Goal: Task Accomplishment & Management: Complete application form

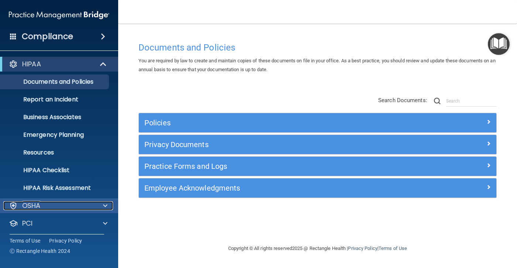
click at [65, 210] on div "OSHA" at bounding box center [49, 206] width 92 height 9
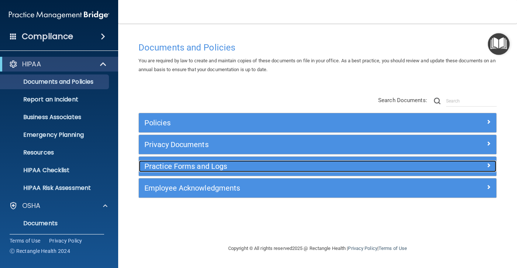
click at [175, 166] on h5 "Practice Forms and Logs" at bounding box center [272, 166] width 257 height 8
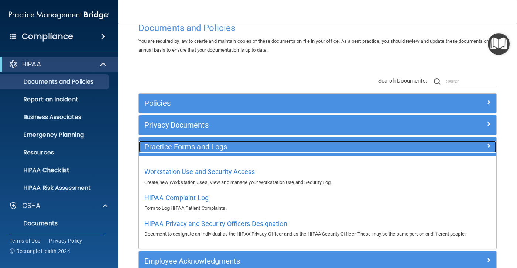
scroll to position [37, 0]
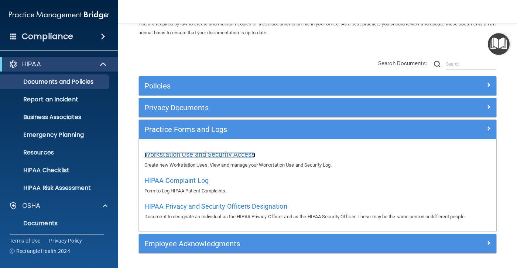
click at [187, 152] on span "Workstation Use and Security Access" at bounding box center [199, 155] width 111 height 8
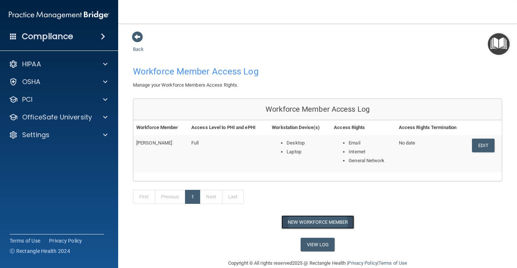
click at [301, 223] on button "New Workforce Member" at bounding box center [317, 223] width 73 height 14
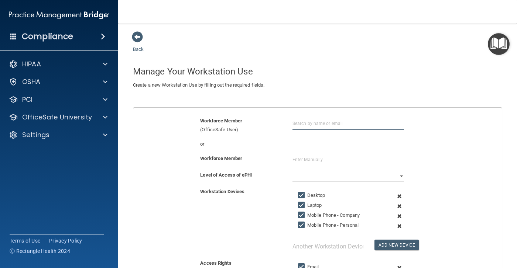
click at [310, 125] on input "text" at bounding box center [348, 124] width 112 height 14
type input "D"
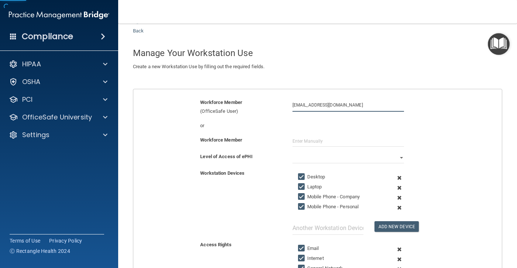
scroll to position [37, 0]
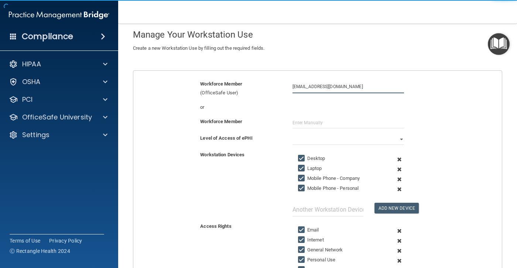
type input "dkamy@comcast.net"
click at [313, 121] on input "text" at bounding box center [348, 122] width 112 height 11
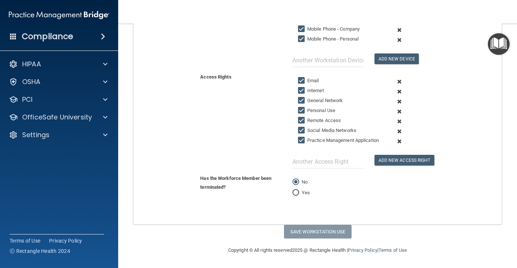
scroll to position [194, 0]
click at [317, 185] on div "No" at bounding box center [348, 182] width 112 height 9
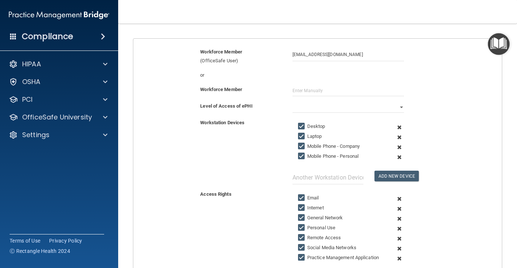
scroll to position [47, 0]
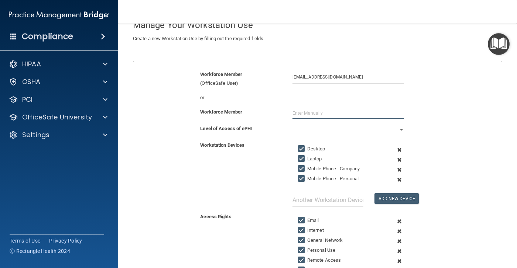
click at [334, 115] on input "text" at bounding box center [348, 113] width 112 height 11
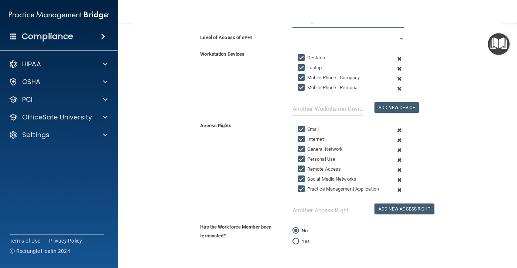
scroll to position [194, 0]
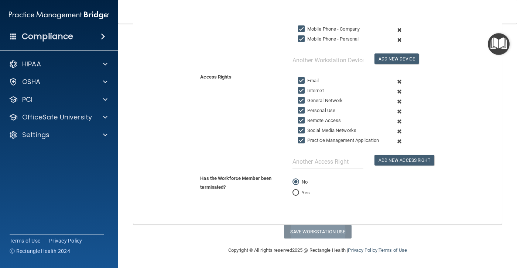
type input "Donald Plourde"
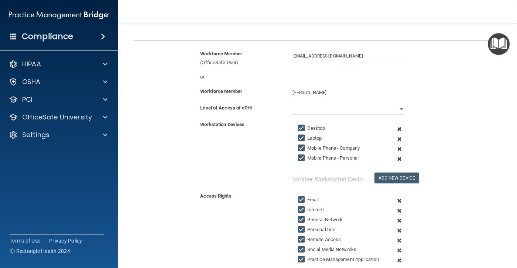
scroll to position [47, 0]
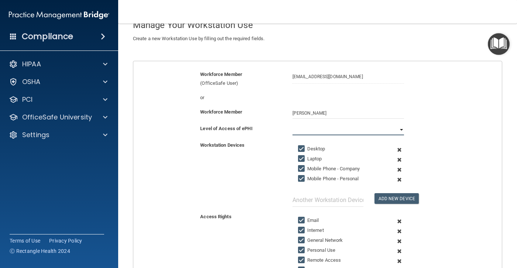
click at [323, 128] on select "Full Limited None" at bounding box center [348, 129] width 112 height 11
click at [292, 124] on select "Full Limited None" at bounding box center [348, 129] width 112 height 11
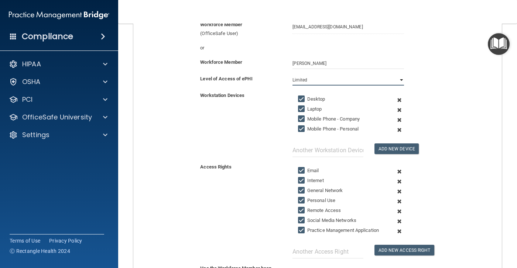
scroll to position [194, 0]
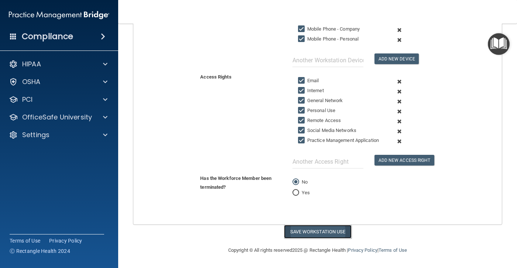
click at [292, 231] on button "Save Workstation Use" at bounding box center [318, 232] width 68 height 14
select select "? string:Full ?"
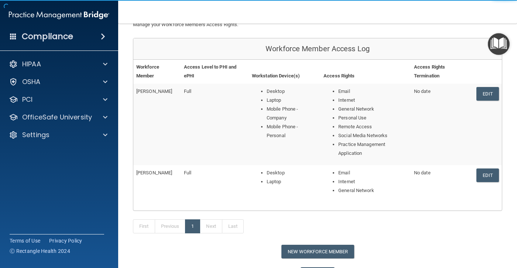
scroll to position [74, 0]
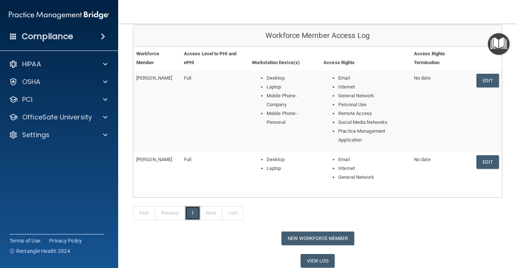
click at [194, 213] on link "1" at bounding box center [192, 213] width 15 height 14
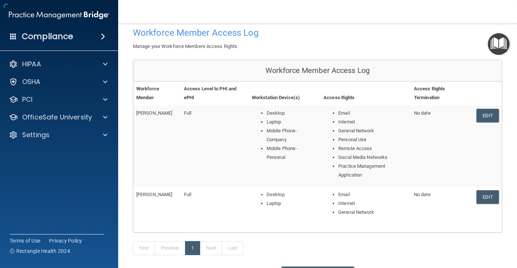
scroll to position [103, 0]
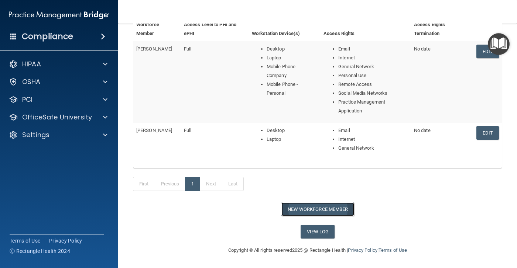
click at [311, 209] on button "New Workforce Member" at bounding box center [317, 210] width 73 height 14
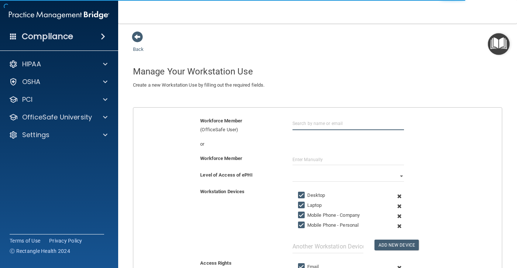
click at [318, 121] on input "text" at bounding box center [348, 124] width 112 height 14
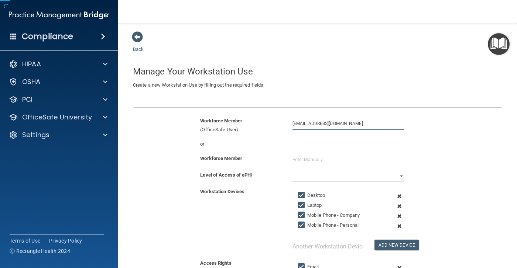
type input "nbrdh78@comcast.net"
click at [312, 159] on input "text" at bounding box center [348, 159] width 112 height 11
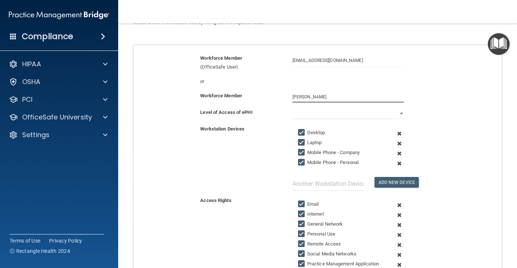
scroll to position [37, 0]
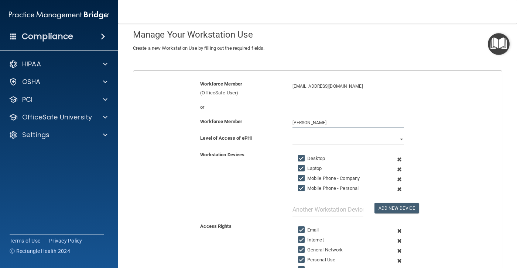
click at [321, 121] on input "Nancy Bovio" at bounding box center [348, 122] width 112 height 11
type input "Nancy Bovio"
click at [325, 139] on select "Full Limited None" at bounding box center [348, 139] width 112 height 11
click at [292, 134] on select "Full Limited None" at bounding box center [348, 139] width 112 height 11
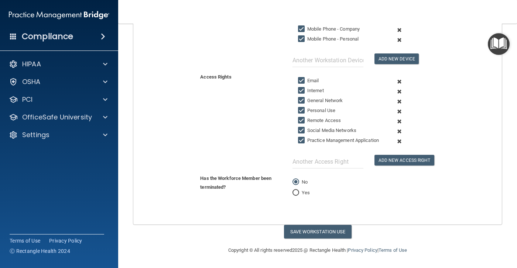
scroll to position [194, 0]
click at [317, 230] on button "Save Workstation Use" at bounding box center [318, 232] width 68 height 14
select select "? string:Full ?"
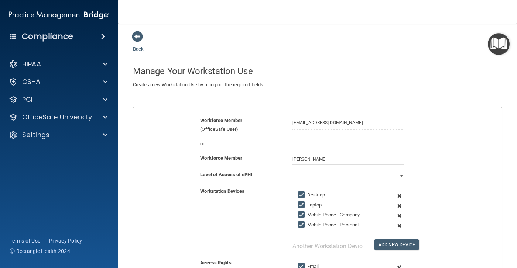
scroll to position [0, 0]
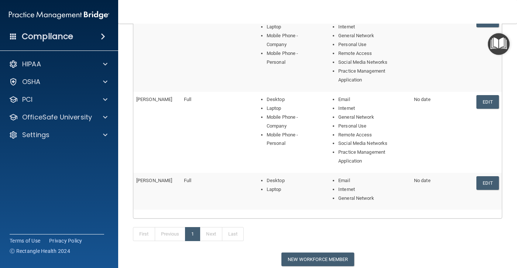
scroll to position [184, 0]
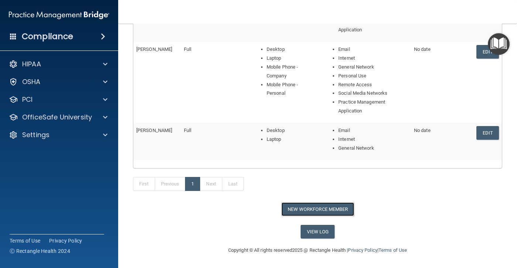
click at [313, 207] on button "New Workforce Member" at bounding box center [317, 210] width 73 height 14
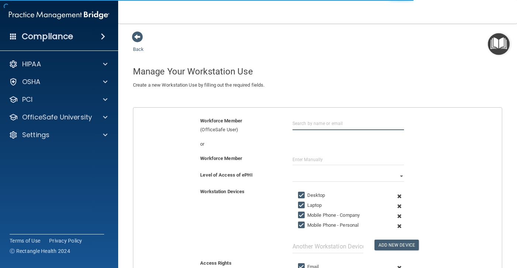
click at [310, 123] on input "text" at bounding box center [348, 124] width 112 height 14
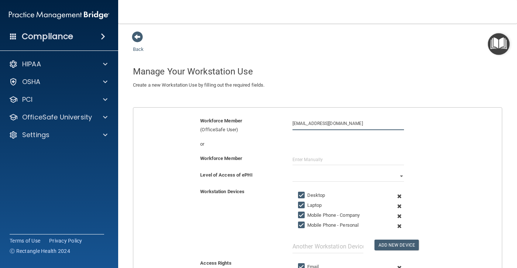
type input "nanlzmc5@gmail.com"
click at [314, 155] on input "text" at bounding box center [348, 159] width 112 height 11
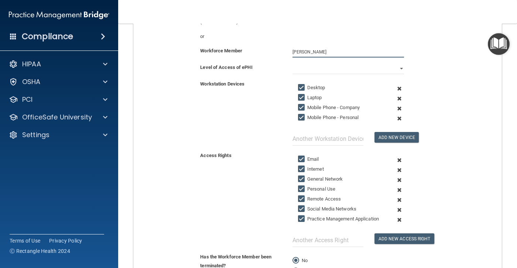
scroll to position [83, 0]
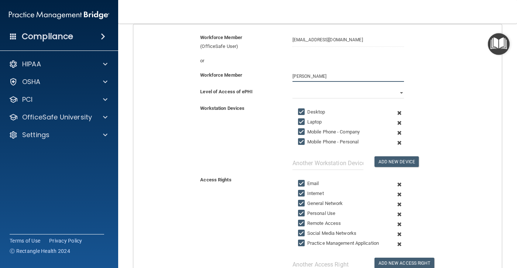
type input "Nancy Claveau"
click at [327, 91] on select "Full Limited None" at bounding box center [348, 92] width 112 height 11
click at [292, 87] on select "Full Limited None" at bounding box center [348, 92] width 112 height 11
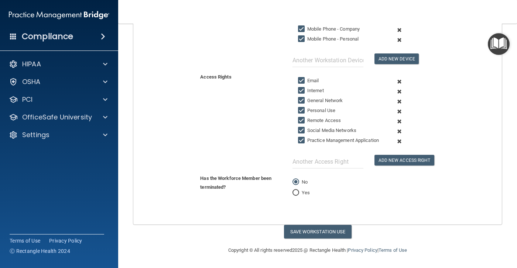
scroll to position [194, 0]
click at [315, 229] on button "Save Workstation Use" at bounding box center [318, 232] width 68 height 14
select select "? string:Full ?"
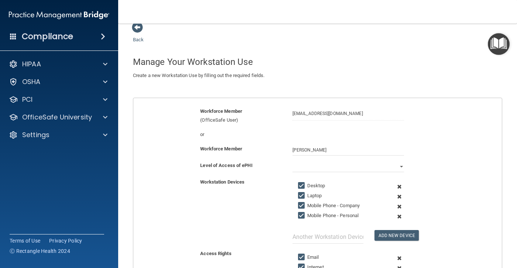
scroll to position [0, 0]
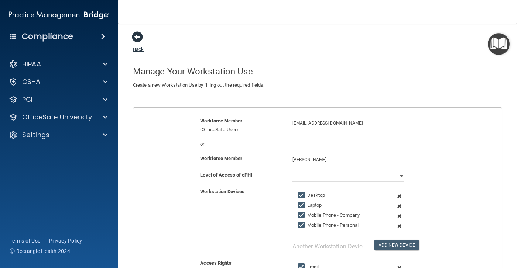
click at [138, 37] on span at bounding box center [137, 36] width 11 height 11
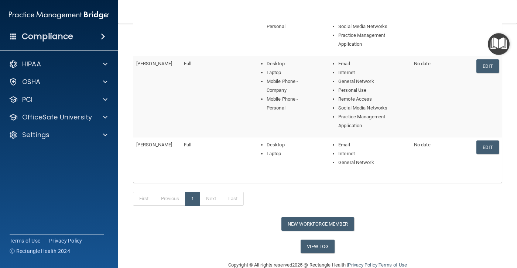
scroll to position [266, 0]
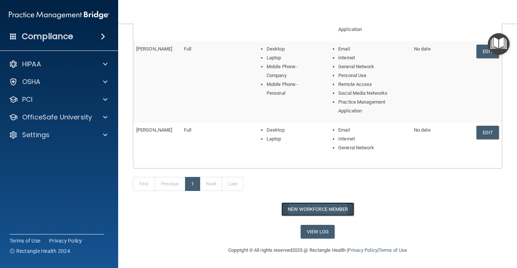
click at [308, 209] on button "New Workforce Member" at bounding box center [317, 210] width 73 height 14
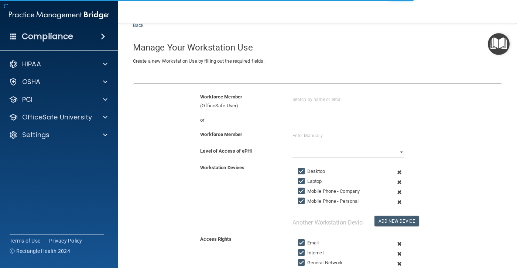
scroll to position [37, 0]
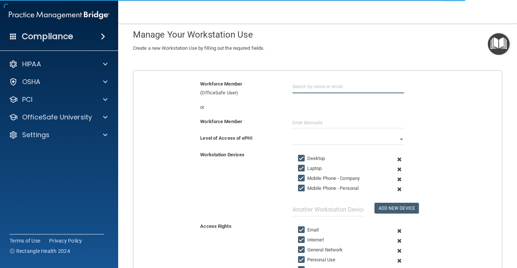
click at [326, 86] on input "text" at bounding box center [348, 87] width 112 height 14
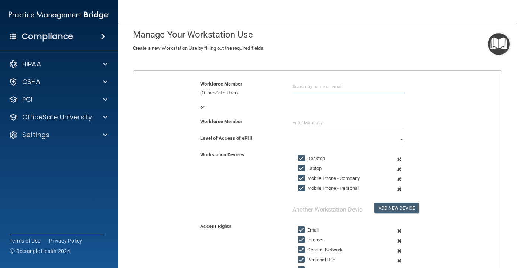
type input "D"
type input "gmg6467@yahoo.com"
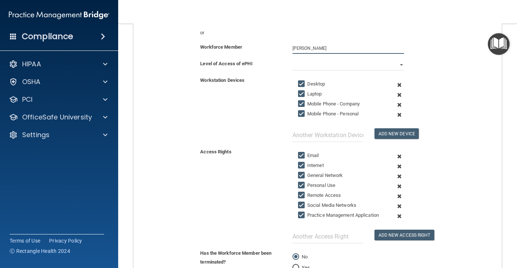
scroll to position [111, 0]
type input "Diane Graglia"
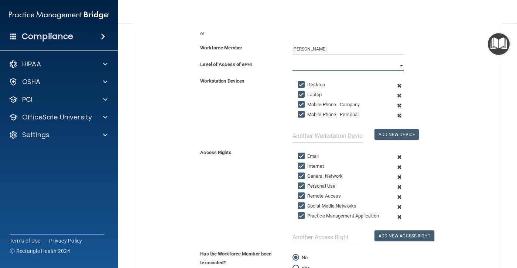
click at [316, 68] on select "Full Limited None" at bounding box center [348, 65] width 112 height 11
click at [292, 60] on select "Full Limited None" at bounding box center [348, 65] width 112 height 11
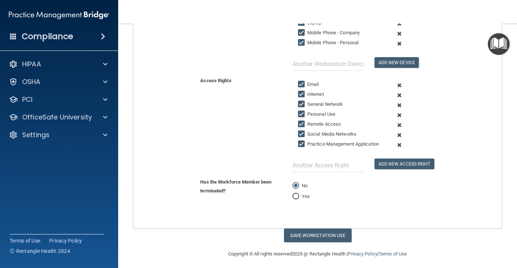
scroll to position [194, 0]
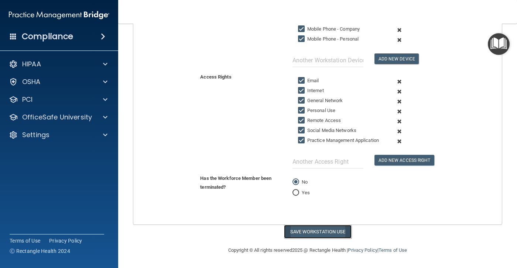
click at [311, 229] on button "Save Workstation Use" at bounding box center [318, 232] width 68 height 14
select select "? string:Full ?"
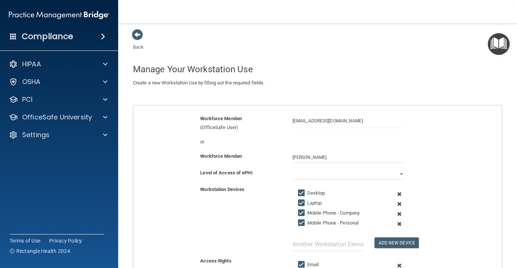
scroll to position [0, 0]
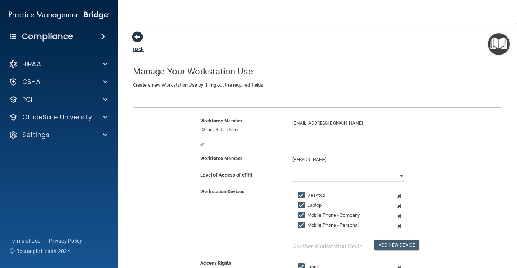
click at [134, 40] on span at bounding box center [137, 36] width 11 height 11
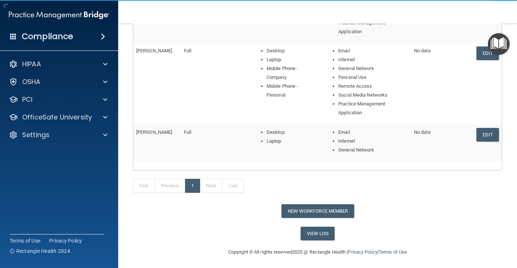
scroll to position [347, 0]
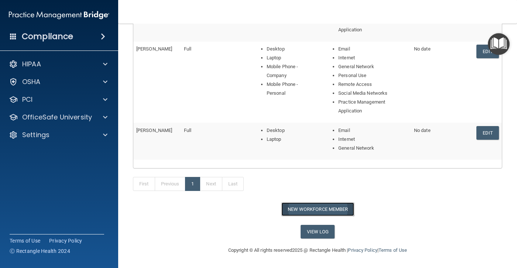
click at [314, 206] on button "New Workforce Member" at bounding box center [317, 210] width 73 height 14
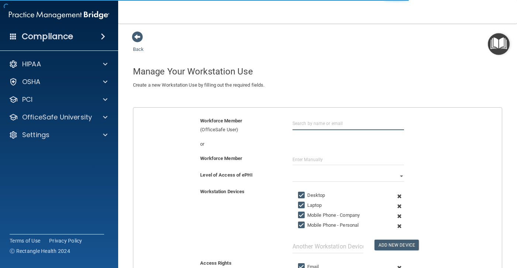
click at [311, 124] on input "text" at bounding box center [348, 124] width 112 height 14
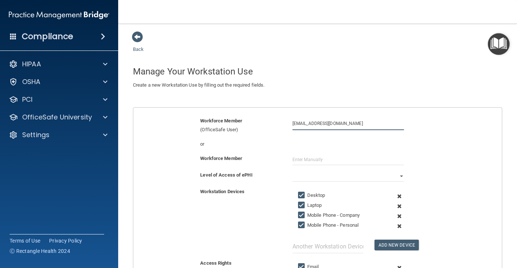
type input "jocamalloy@comcast.net"
click at [320, 155] on input "text" at bounding box center [348, 159] width 112 height 11
type input "Carol Malloy"
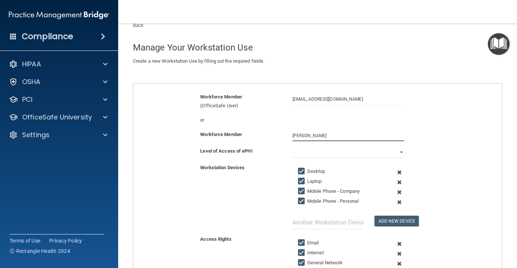
scroll to position [37, 0]
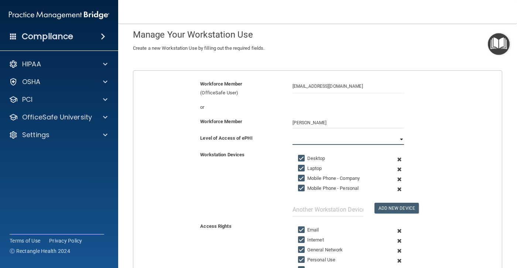
click at [332, 143] on select "Full Limited None" at bounding box center [348, 139] width 112 height 11
click at [292, 134] on select "Full Limited None" at bounding box center [348, 139] width 112 height 11
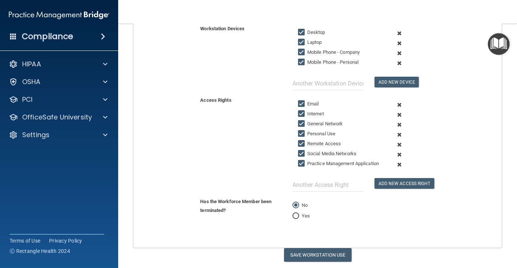
scroll to position [194, 0]
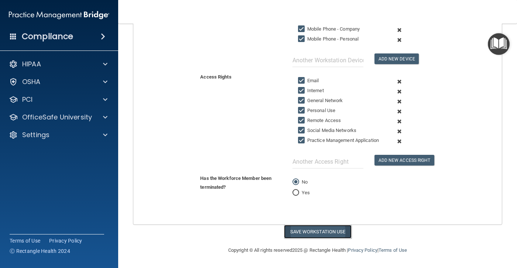
click at [310, 228] on button "Save Workstation Use" at bounding box center [318, 232] width 68 height 14
select select "? string:Full ?"
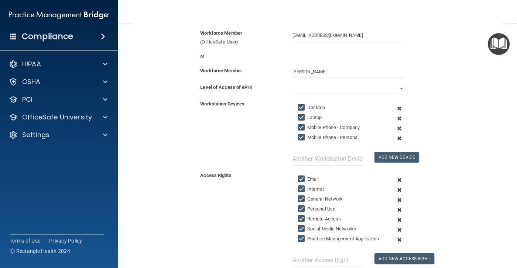
scroll to position [83, 0]
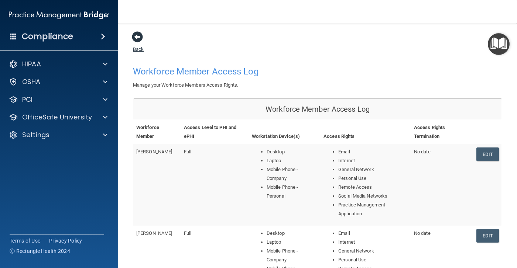
click at [134, 42] on span at bounding box center [137, 36] width 11 height 11
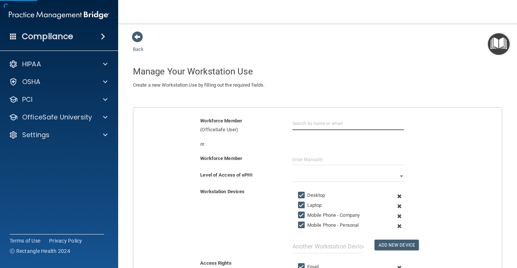
click at [328, 128] on input "text" at bounding box center [348, 124] width 112 height 14
type input "wgpsec@aol.com"
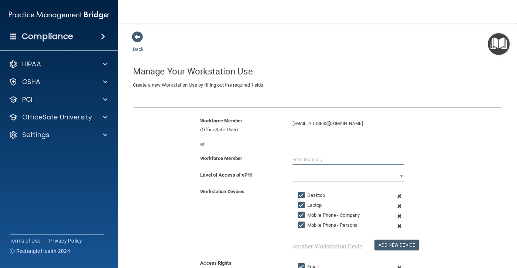
click at [307, 160] on input "text" at bounding box center [348, 159] width 112 height 11
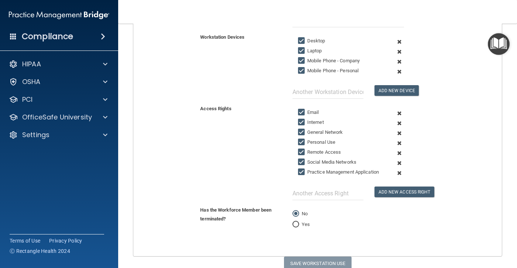
scroll to position [47, 0]
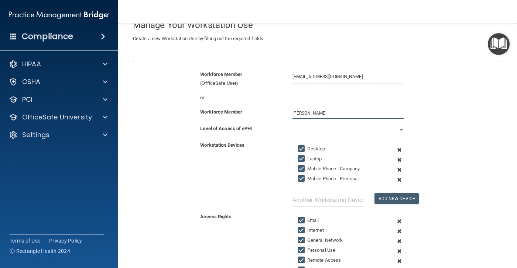
type input "Bill Plourde"
click at [320, 133] on select "Full Limited None" at bounding box center [348, 129] width 112 height 11
click at [292, 124] on select "Full Limited None" at bounding box center [348, 129] width 112 height 11
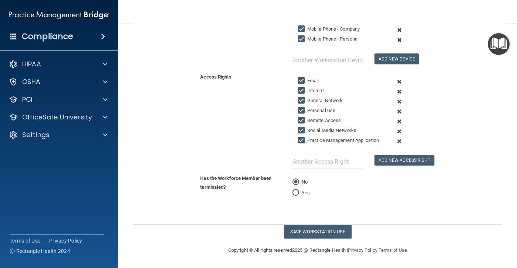
scroll to position [194, 0]
click at [309, 231] on button "Save Workstation Use" at bounding box center [318, 232] width 68 height 14
select select "? string:Full ?"
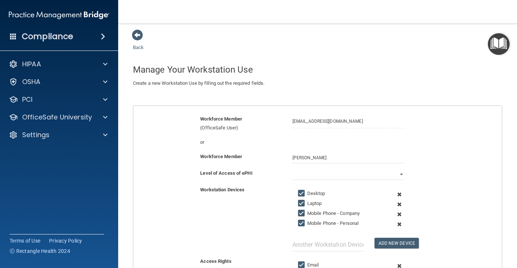
scroll to position [0, 0]
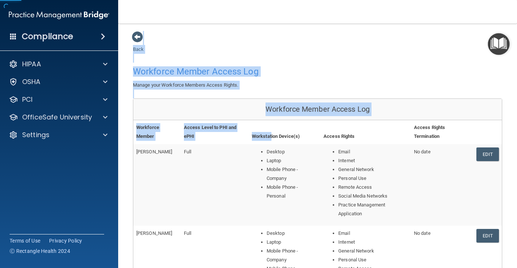
drag, startPoint x: 141, startPoint y: 41, endPoint x: 271, endPoint y: 127, distance: 155.2
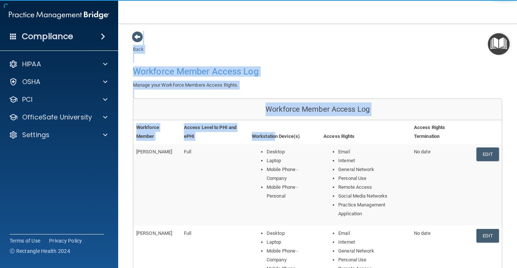
click at [280, 80] on div "Workforce Member Access Log" at bounding box center [222, 72] width 190 height 18
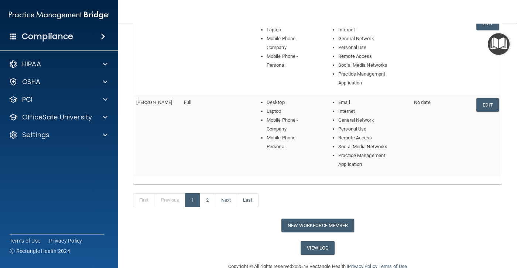
scroll to position [391, 0]
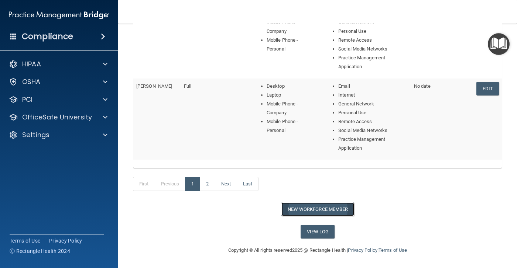
click at [298, 205] on button "New Workforce Member" at bounding box center [317, 210] width 73 height 14
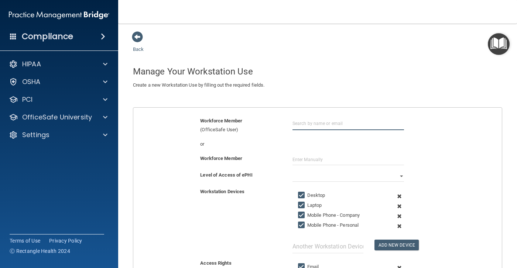
click at [313, 121] on input "text" at bounding box center [348, 124] width 112 height 14
type input "huggang@yahoo.com"
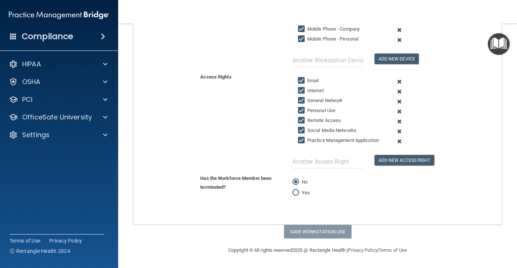
scroll to position [120, 0]
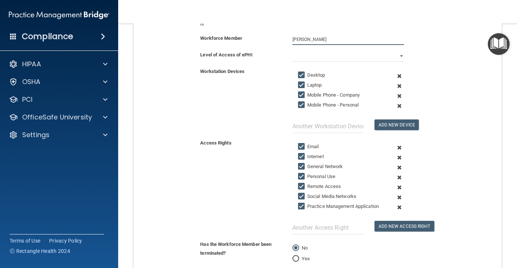
type input "Debbie Sanville"
click at [310, 56] on select "Full Limited None" at bounding box center [348, 56] width 112 height 11
click at [292, 51] on select "Full Limited None" at bounding box center [348, 56] width 112 height 11
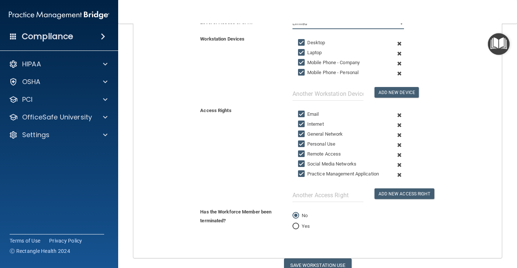
scroll to position [194, 0]
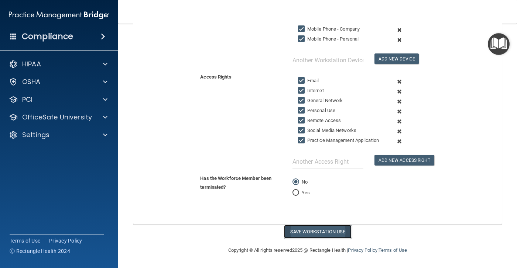
click at [308, 234] on button "Save Workstation Use" at bounding box center [318, 232] width 68 height 14
select select "? string:Full ?"
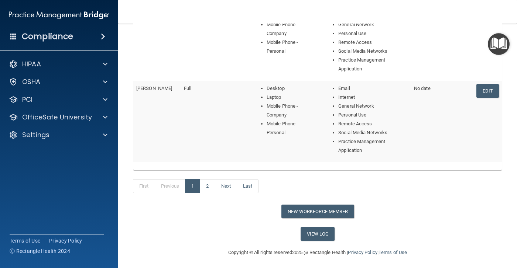
scroll to position [391, 0]
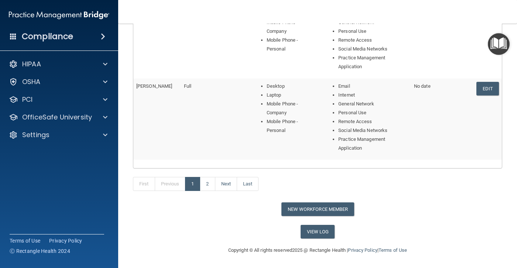
click at [307, 202] on div "First Previous 1 2 Next Last" at bounding box center [317, 186] width 380 height 34
click at [308, 204] on button "New Workforce Member" at bounding box center [317, 210] width 73 height 14
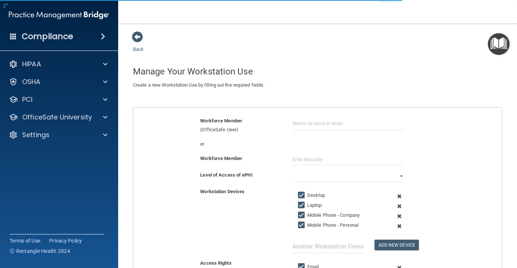
click at [302, 131] on div "Workforce Member (OfficeSafe User)" at bounding box center [317, 126] width 379 height 18
click at [302, 128] on input "text" at bounding box center [348, 124] width 112 height 14
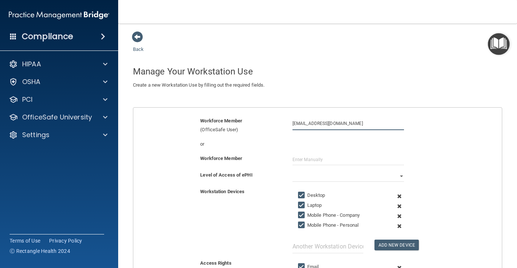
type input "ddvadala@aol.com"
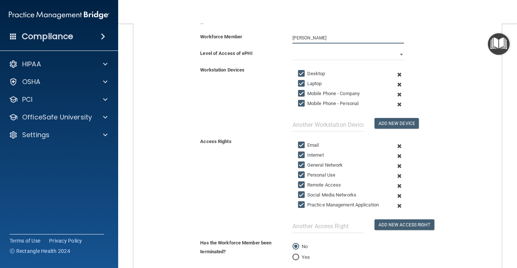
scroll to position [120, 0]
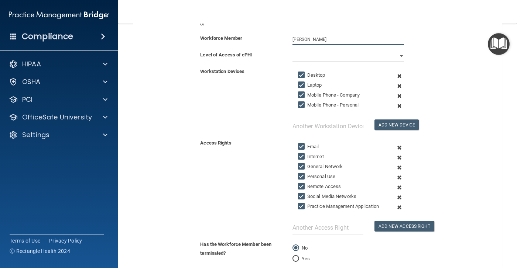
type input "Diane Vadala"
click at [313, 55] on select "Full Limited None" at bounding box center [348, 56] width 112 height 11
click at [292, 51] on select "Full Limited None" at bounding box center [348, 56] width 112 height 11
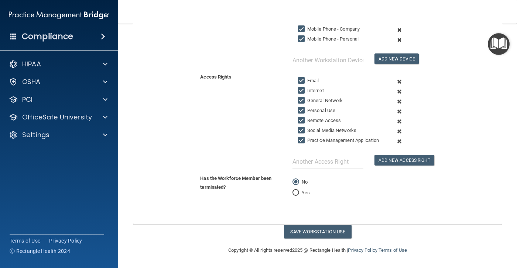
scroll to position [194, 0]
click at [309, 223] on form "Workforce Member (OfficeSafe User) ddvadala@aol.com or Workforce Member Diane V…" at bounding box center [317, 77] width 368 height 295
click at [309, 230] on button "Save Workstation Use" at bounding box center [318, 232] width 68 height 14
select select "? string:Full ?"
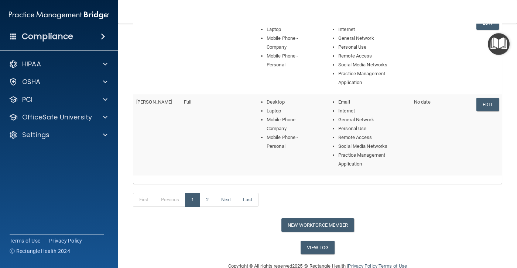
scroll to position [376, 0]
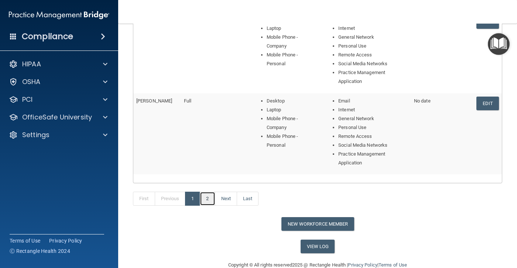
click at [210, 196] on link "2" at bounding box center [207, 199] width 15 height 14
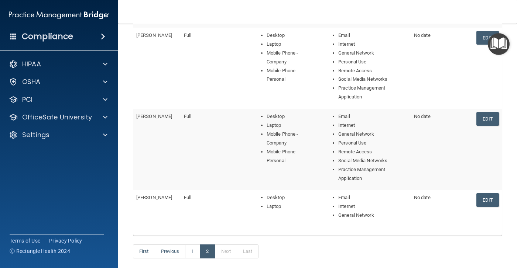
scroll to position [266, 0]
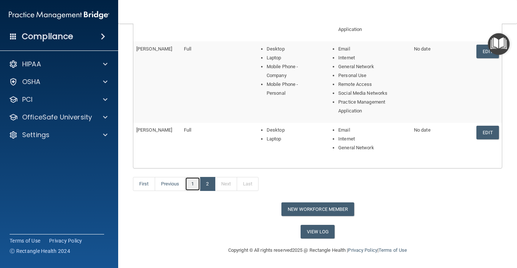
click at [190, 187] on link "1" at bounding box center [192, 184] width 15 height 14
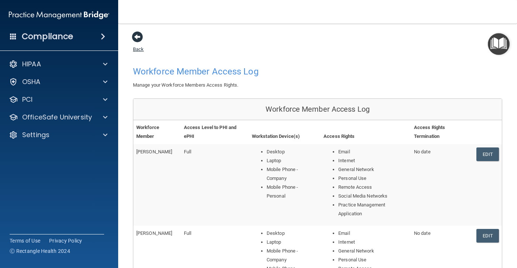
click at [137, 42] on span at bounding box center [137, 36] width 11 height 11
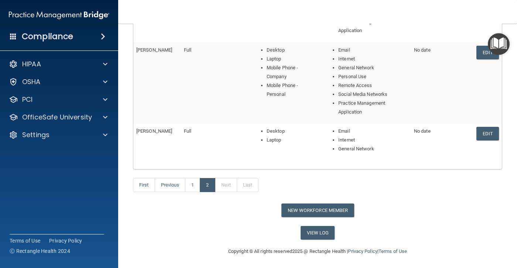
scroll to position [266, 0]
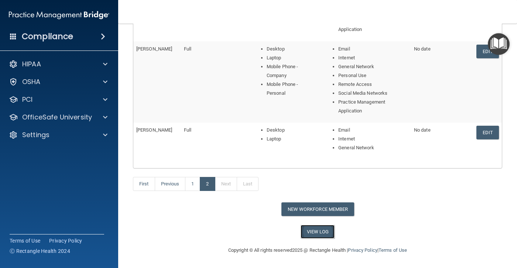
click at [313, 229] on link "View Log" at bounding box center [317, 232] width 34 height 14
click at [303, 205] on button "New Workforce Member" at bounding box center [317, 210] width 73 height 14
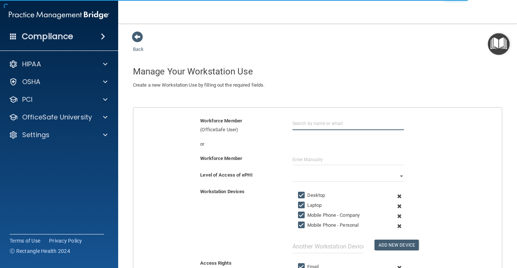
click at [327, 123] on input "text" at bounding box center [348, 124] width 112 height 14
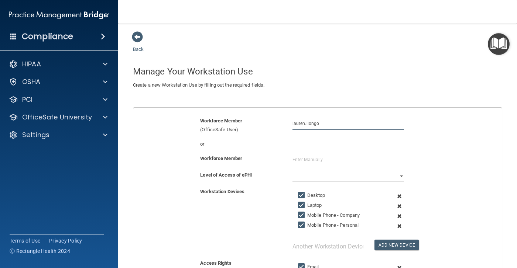
click at [304, 123] on input "lauren.llongo" at bounding box center [348, 124] width 112 height 14
click at [320, 123] on input "lauren.longo" at bounding box center [348, 124] width 112 height 14
type input "lauren.longo@yahoo.com"
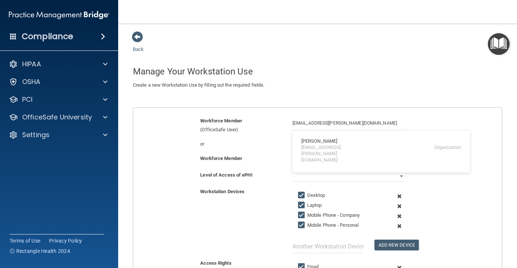
type input "lauren Longo"
click at [341, 179] on select "Full Limited None" at bounding box center [348, 176] width 112 height 11
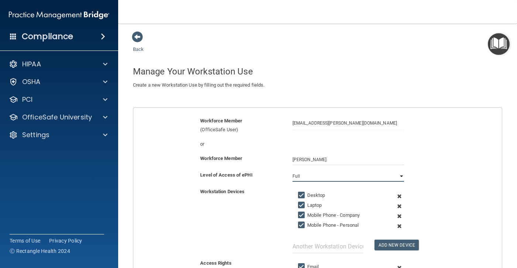
click at [292, 171] on select "Full Limited None" at bounding box center [348, 176] width 112 height 11
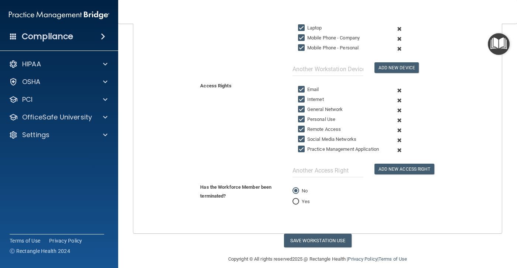
scroll to position [194, 0]
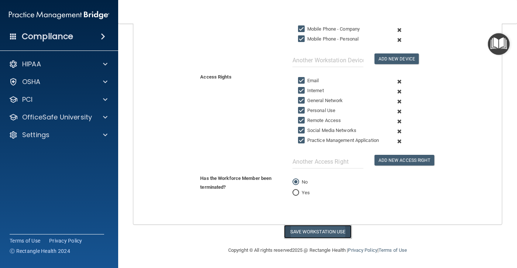
click at [321, 232] on button "Save Workstation Use" at bounding box center [318, 232] width 68 height 14
select select "? string:Full ?"
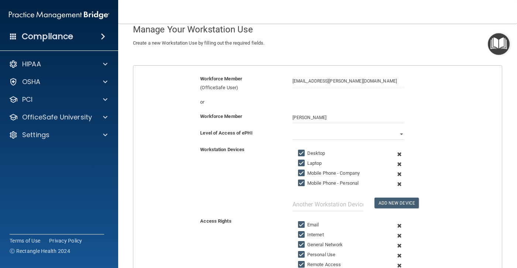
scroll to position [0, 0]
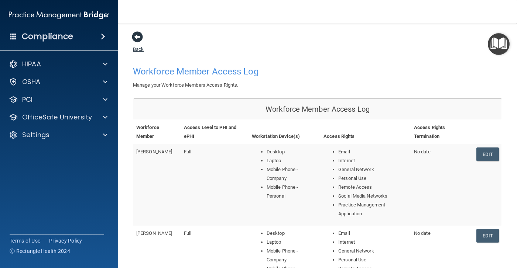
click at [134, 40] on span at bounding box center [137, 36] width 11 height 11
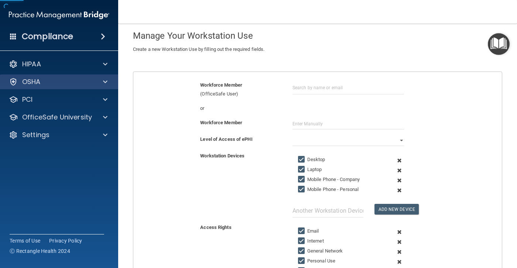
scroll to position [37, 0]
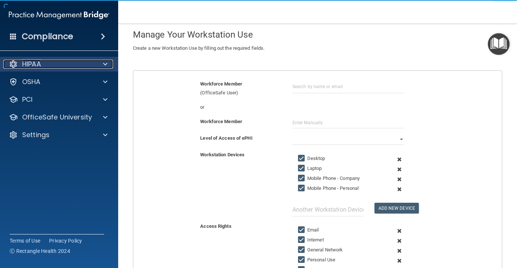
click at [90, 65] on div "HIPAA" at bounding box center [49, 64] width 92 height 9
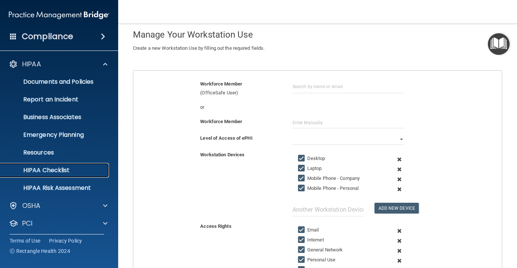
click at [68, 171] on p "HIPAA Checklist" at bounding box center [55, 170] width 101 height 7
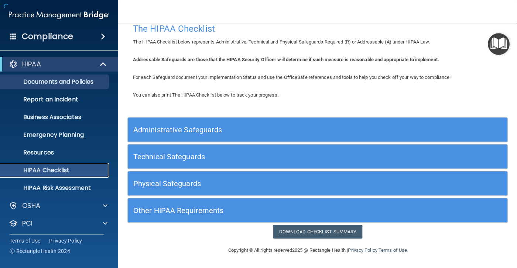
scroll to position [11, 0]
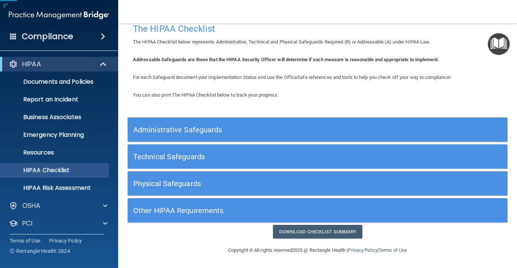
click at [254, 130] on h5 "Administrative Safeguards" at bounding box center [269, 130] width 273 height 8
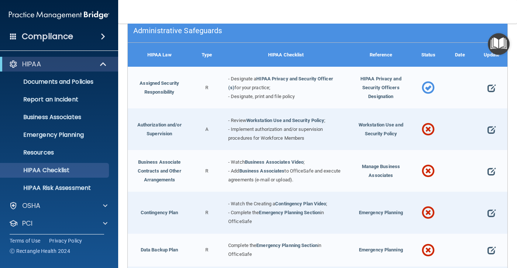
scroll to position [148, 0]
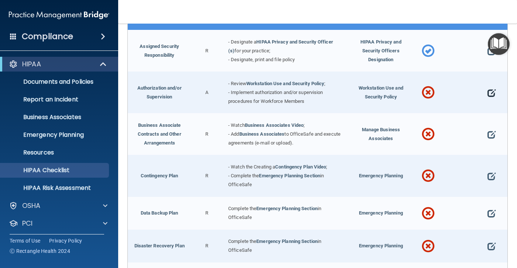
click at [488, 92] on span at bounding box center [491, 93] width 8 height 16
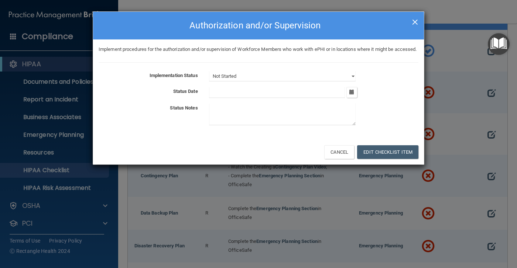
click at [414, 22] on span "×" at bounding box center [415, 21] width 7 height 15
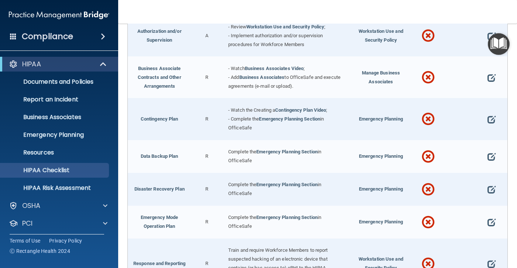
scroll to position [221, 0]
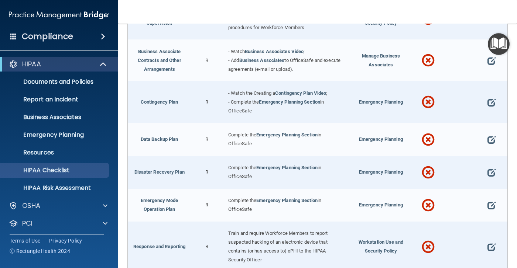
drag, startPoint x: 300, startPoint y: 92, endPoint x: 283, endPoint y: 112, distance: 26.2
click at [283, 112] on div "- Watch the Creating a Contingency Plan Video ; - Complete the Emergency Planni…" at bounding box center [286, 102] width 127 height 42
drag, startPoint x: 291, startPoint y: 102, endPoint x: 275, endPoint y: 103, distance: 16.3
click at [273, 107] on div "- Watch the Creating a Contingency Plan Video ; - Complete the Emergency Planni…" at bounding box center [286, 102] width 127 height 42
click at [278, 101] on link "Emergency Planning Section" at bounding box center [289, 102] width 61 height 6
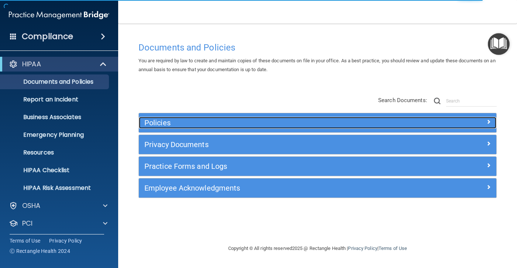
click at [320, 124] on h5 "Policies" at bounding box center [272, 123] width 257 height 8
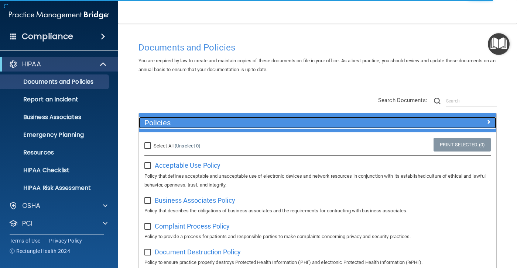
click at [314, 122] on h5 "Policies" at bounding box center [272, 123] width 257 height 8
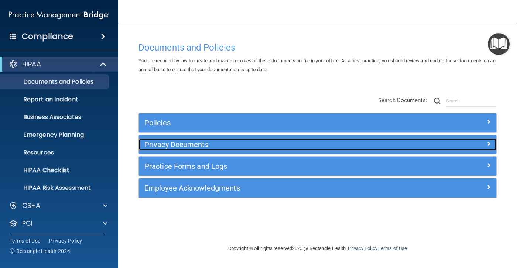
click at [301, 148] on h5 "Privacy Documents" at bounding box center [272, 145] width 257 height 8
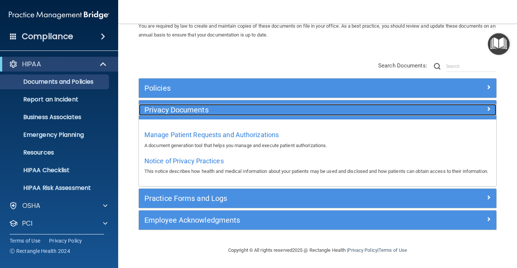
scroll to position [44, 0]
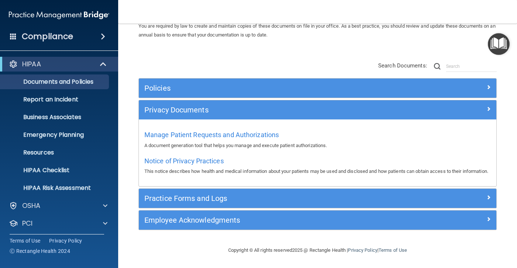
click at [297, 191] on div "Practice Forms and Logs" at bounding box center [317, 198] width 357 height 19
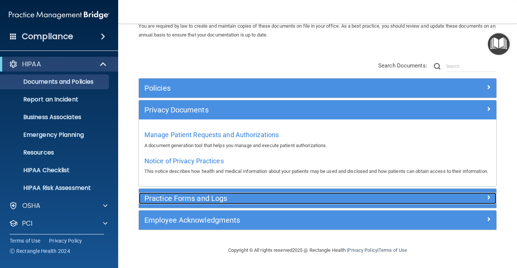
click at [296, 193] on div "Practice Forms and Logs" at bounding box center [273, 199] width 268 height 12
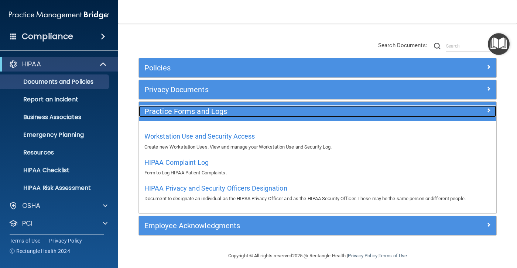
scroll to position [61, 0]
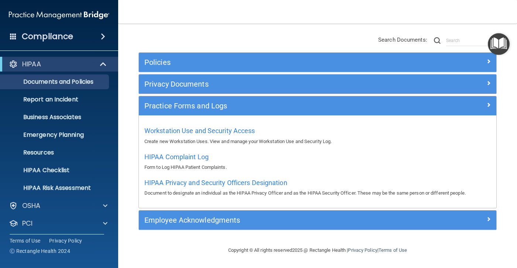
click at [182, 177] on div "HIPAA Privacy and Security Officers Designation Document to designate an indivi…" at bounding box center [317, 187] width 346 height 21
click at [191, 180] on span "HIPAA Privacy and Security Officers Designation" at bounding box center [215, 183] width 143 height 8
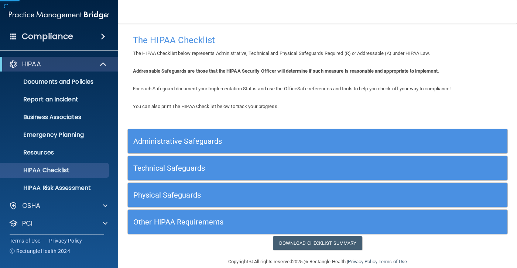
scroll to position [11, 0]
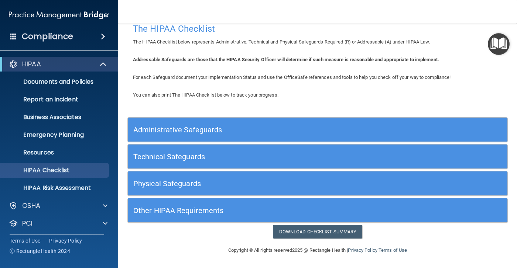
click at [281, 180] on h5 "Physical Safeguards" at bounding box center [269, 184] width 273 height 8
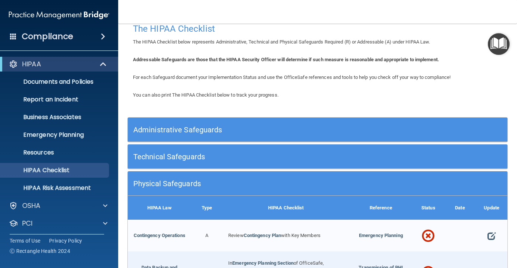
click at [266, 126] on h5 "Administrative Safeguards" at bounding box center [269, 130] width 273 height 8
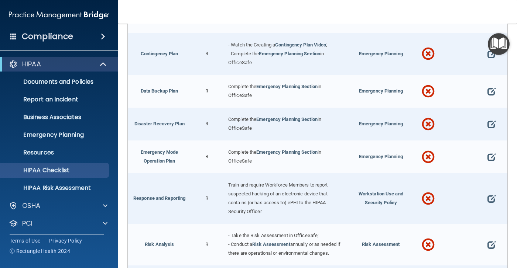
scroll to position [307, 0]
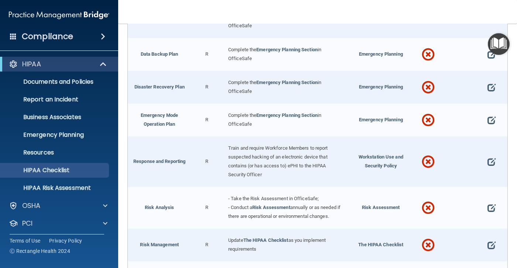
drag, startPoint x: 284, startPoint y: 114, endPoint x: 261, endPoint y: 124, distance: 25.0
click at [261, 124] on div "Complete the Emergency Planning Section in OfficeSafe" at bounding box center [286, 120] width 127 height 33
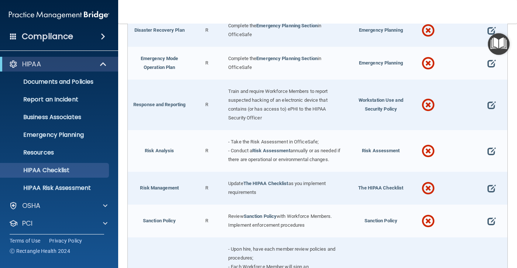
scroll to position [381, 0]
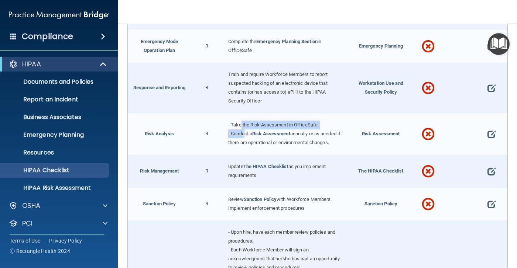
drag, startPoint x: 278, startPoint y: 131, endPoint x: 240, endPoint y: 130, distance: 38.0
click at [240, 130] on div "- Take the Risk Assessment in OfficeSafe; - Conduct a Risk Assessment annually …" at bounding box center [286, 134] width 127 height 42
click at [314, 145] on div "- Take the Risk Assessment in OfficeSafe; - Conduct a Risk Assessment annually …" at bounding box center [286, 134] width 127 height 42
click at [371, 131] on span "Risk Assessment" at bounding box center [381, 134] width 38 height 6
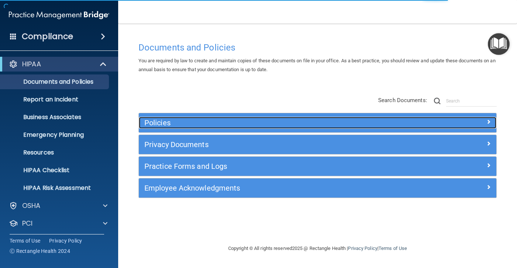
click at [241, 120] on h5 "Policies" at bounding box center [272, 123] width 257 height 8
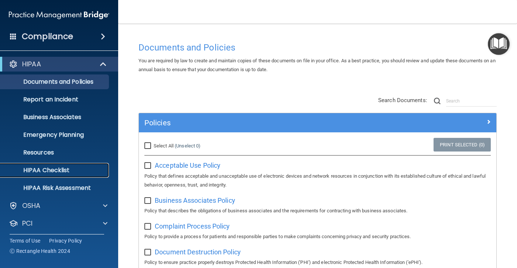
click at [56, 169] on p "HIPAA Checklist" at bounding box center [55, 170] width 101 height 7
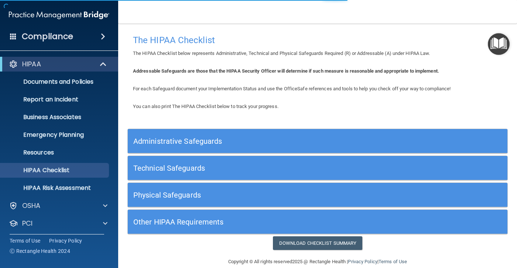
click at [160, 147] on div "Administrative Safeguards" at bounding box center [270, 141] width 285 height 17
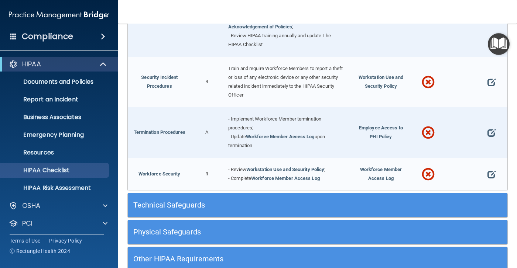
scroll to position [729, 0]
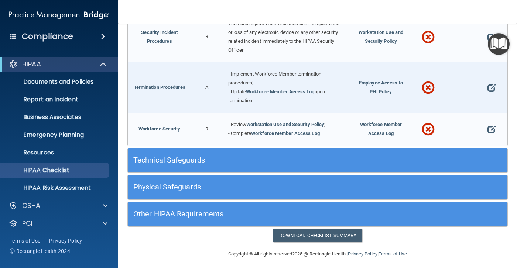
click at [310, 156] on h5 "Technical Safeguards" at bounding box center [269, 160] width 273 height 8
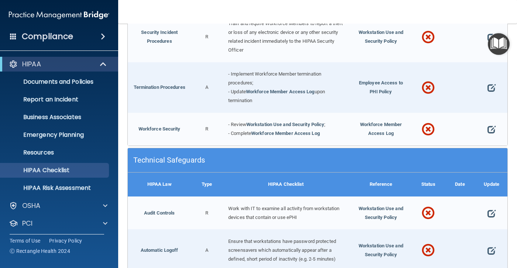
click at [336, 174] on div "HIPAA Checklist" at bounding box center [286, 185] width 127 height 24
click at [337, 162] on div "Technical Safeguards" at bounding box center [270, 160] width 285 height 17
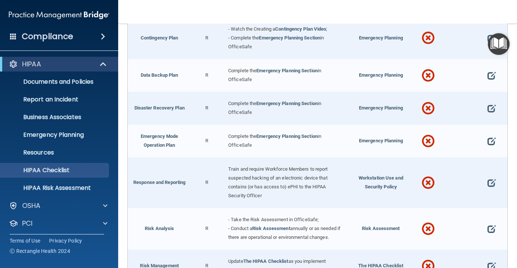
scroll to position [249, 0]
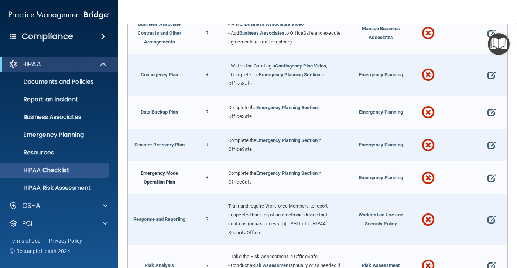
click at [163, 179] on link "Emergency Mode Operation Plan" at bounding box center [159, 178] width 37 height 14
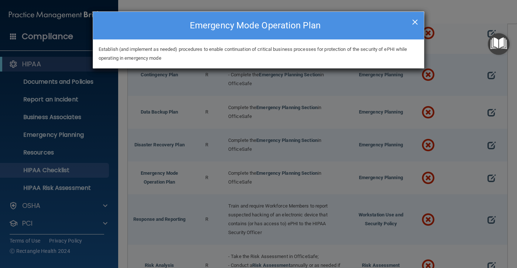
click at [417, 20] on span "×" at bounding box center [415, 21] width 7 height 15
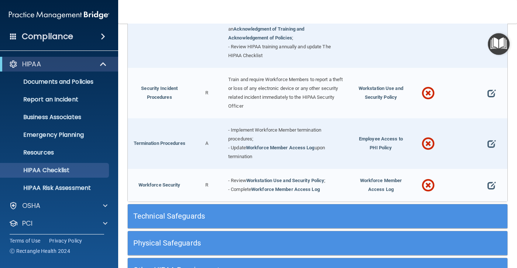
scroll to position [692, 0]
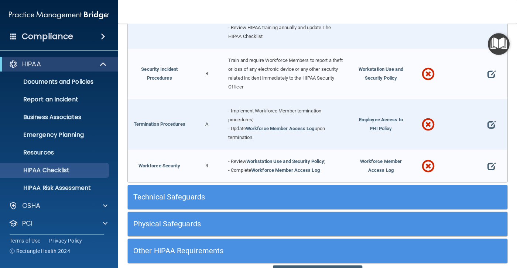
click at [258, 194] on h5 "Technical Safeguards" at bounding box center [269, 197] width 273 height 8
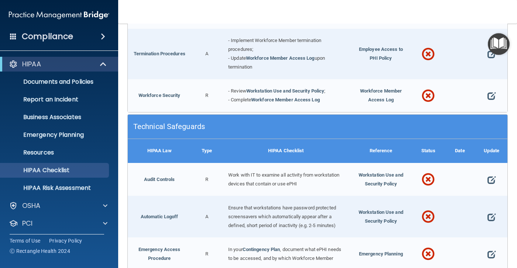
scroll to position [765, 0]
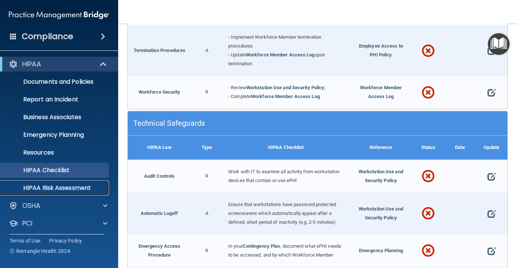
click at [74, 190] on p "HIPAA Risk Assessment" at bounding box center [55, 188] width 101 height 7
